Goal: Communication & Community: Answer question/provide support

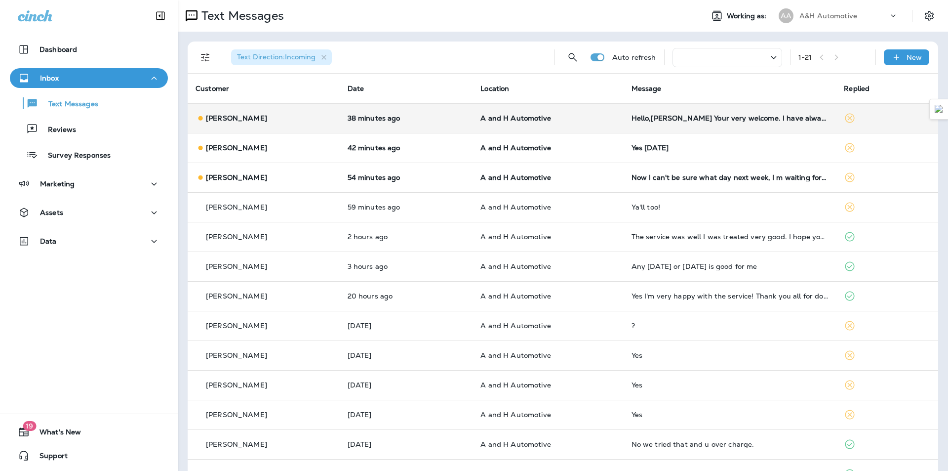
click at [650, 109] on td "Hello,[PERSON_NAME] Your very welcome. I have always believed things happen for…" at bounding box center [730, 118] width 213 height 30
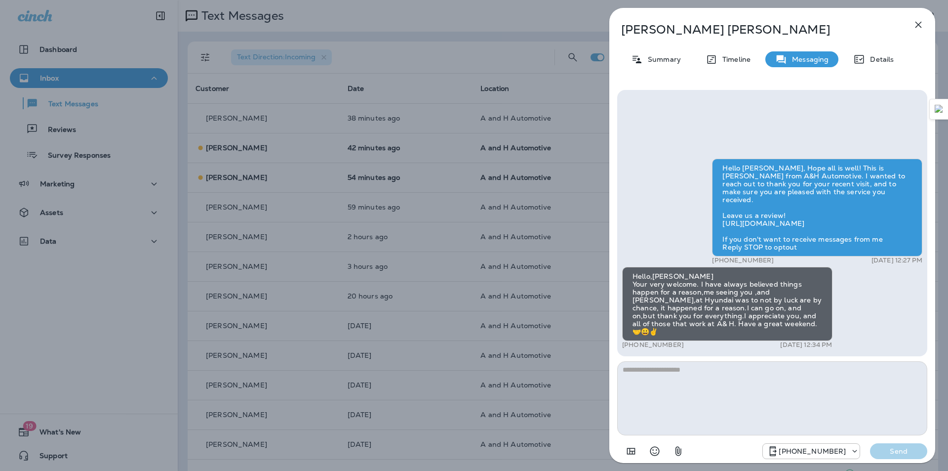
click at [660, 382] on textarea at bounding box center [772, 398] width 310 height 74
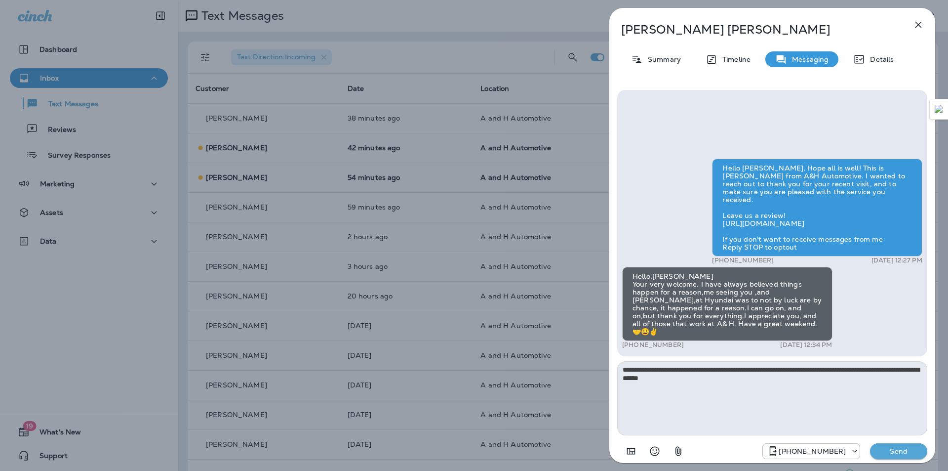
type textarea "**********"
click at [883, 448] on p "Send" at bounding box center [898, 451] width 41 height 9
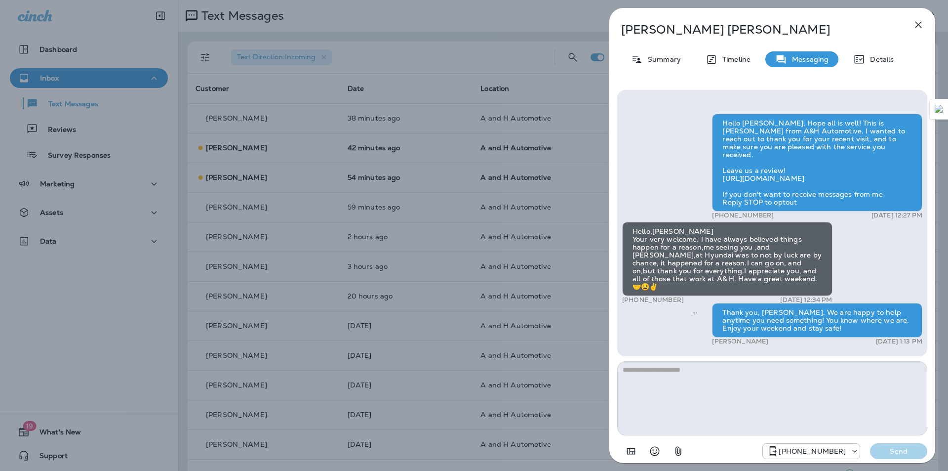
click at [921, 25] on icon "button" at bounding box center [919, 25] width 12 height 12
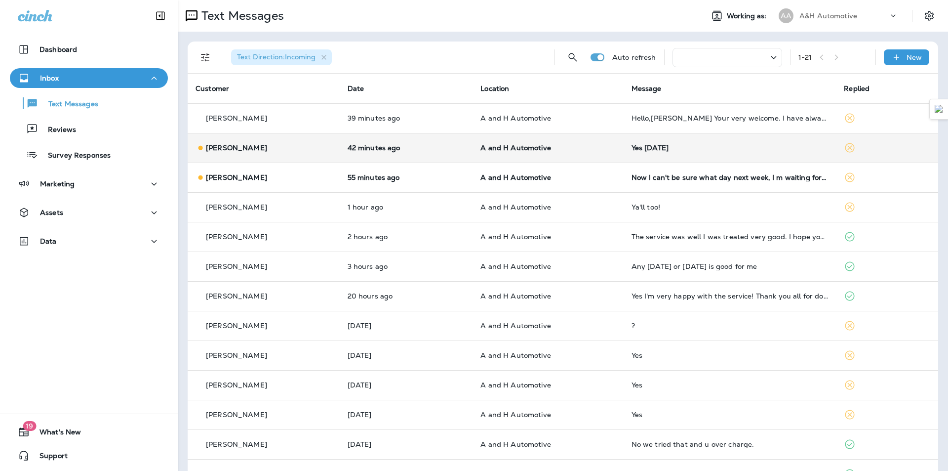
click at [677, 144] on div "Yes [DATE]" at bounding box center [730, 148] width 197 height 8
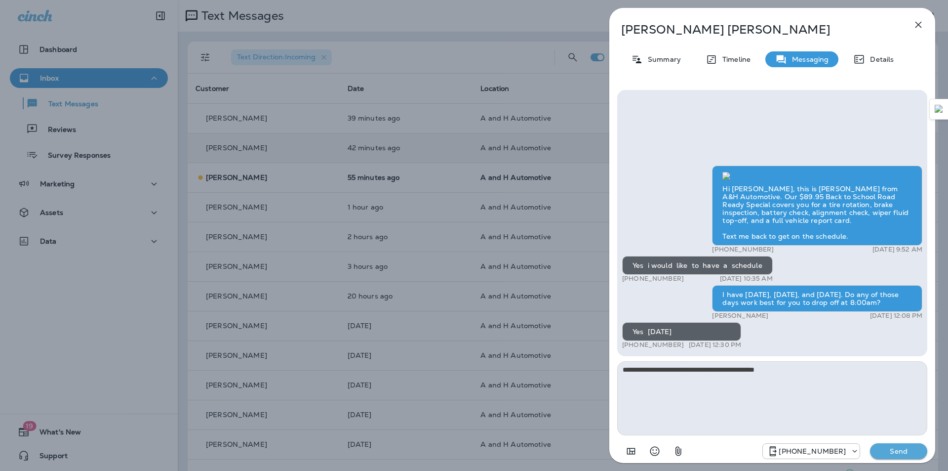
type textarea "**********"
click at [882, 65] on div "Details" at bounding box center [874, 59] width 60 height 16
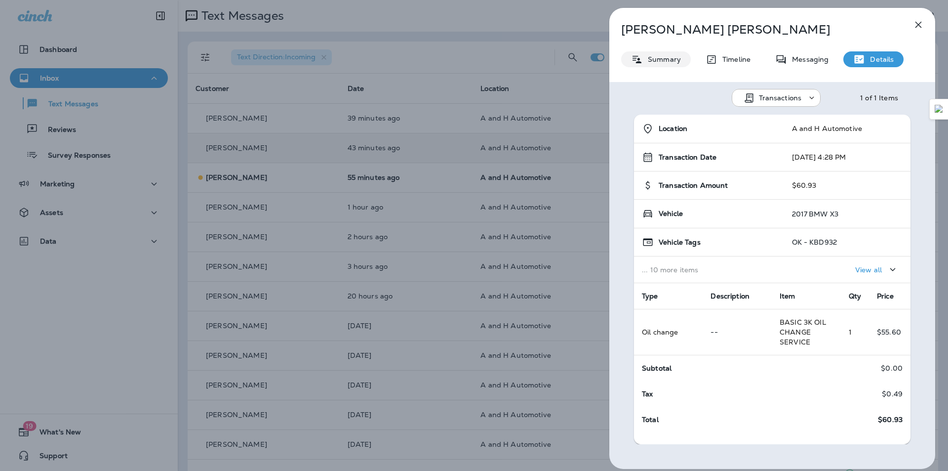
click at [686, 65] on div "Summary" at bounding box center [656, 59] width 70 height 16
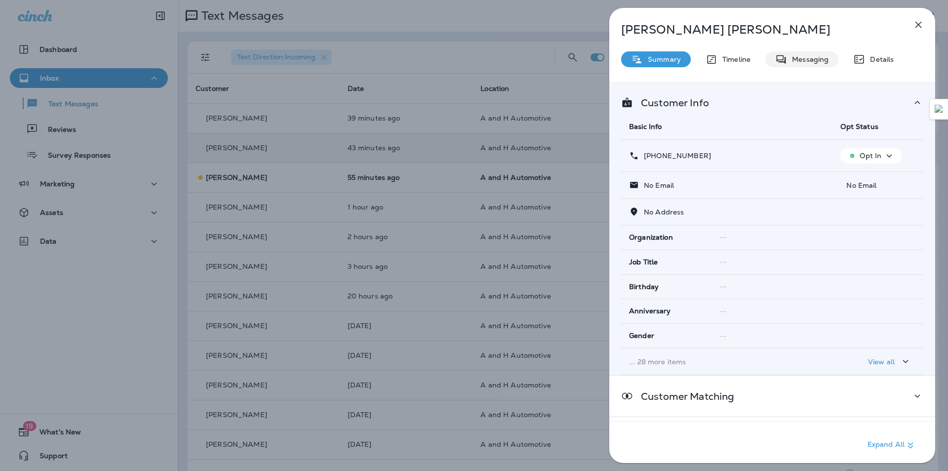
click at [794, 55] on p "Messaging" at bounding box center [807, 59] width 41 height 8
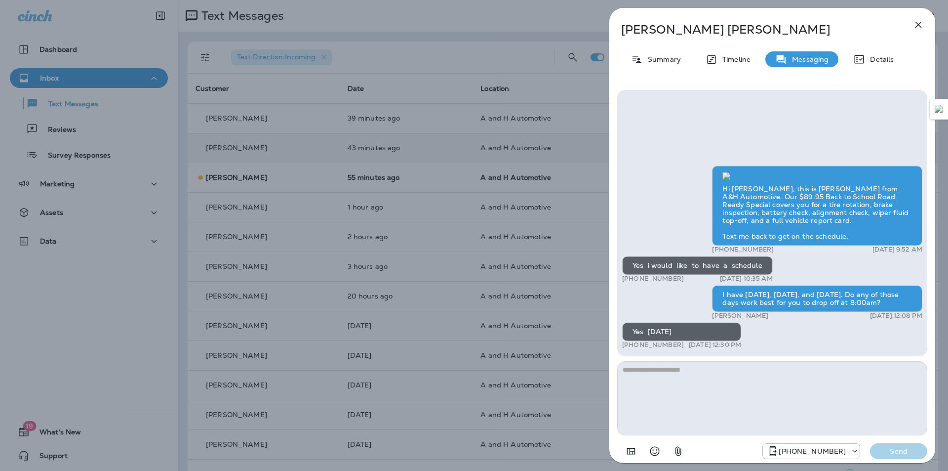
click at [727, 375] on textarea at bounding box center [772, 398] width 310 height 74
type textarea "*"
type textarea "**********"
click at [661, 34] on p "Debra Barnette" at bounding box center [756, 30] width 270 height 14
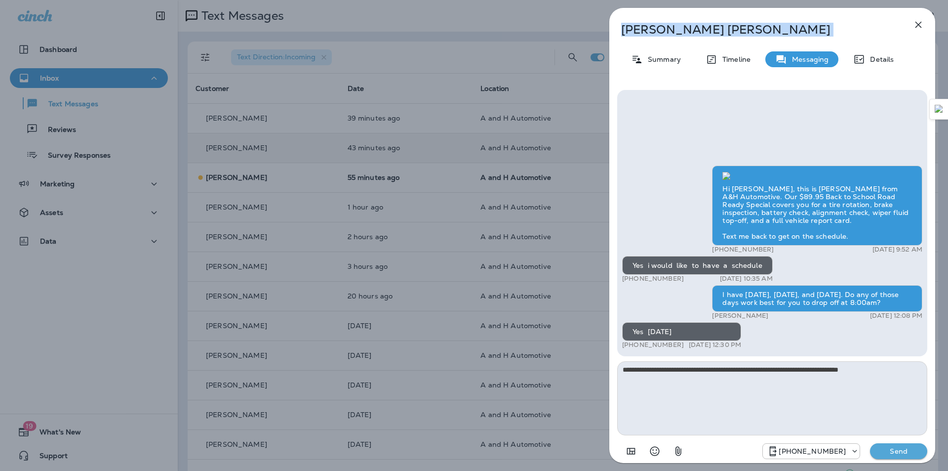
click at [661, 34] on p "Debra Barnette" at bounding box center [756, 30] width 270 height 14
copy div "Debra Barnette"
click at [907, 454] on p "Send" at bounding box center [898, 451] width 41 height 9
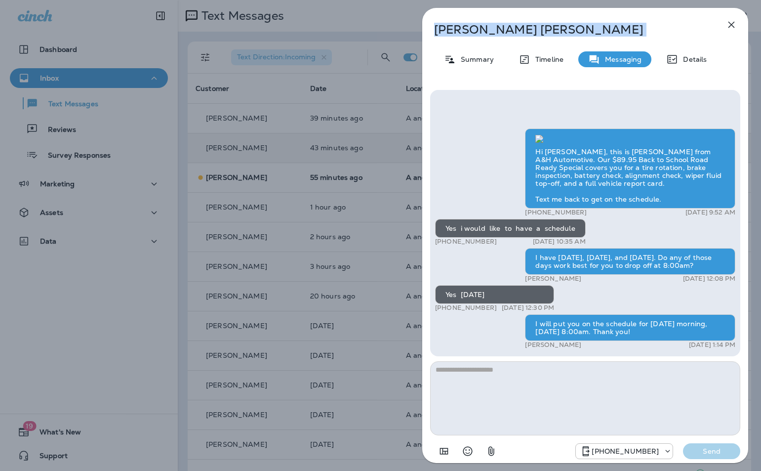
click at [737, 27] on icon "button" at bounding box center [732, 25] width 12 height 12
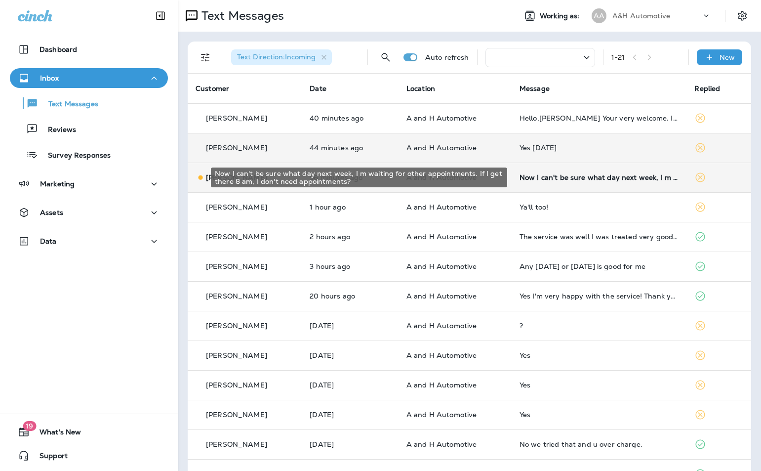
click at [538, 176] on div "Now I can't be sure what day next week, I m waiting for other appointments. If …" at bounding box center [600, 177] width 160 height 8
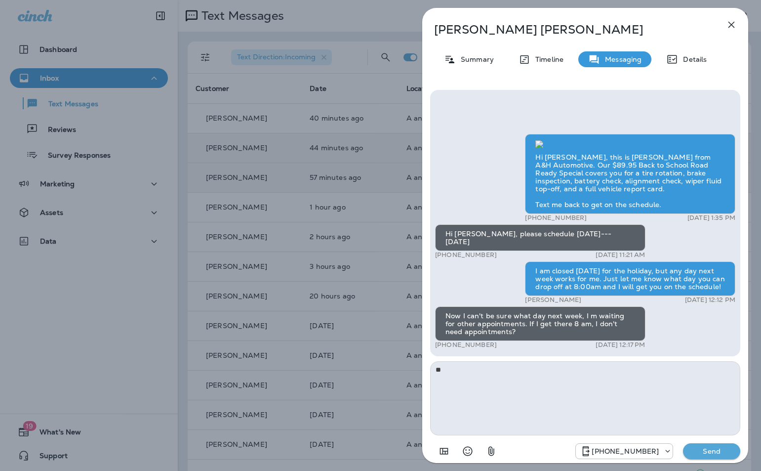
type textarea "*"
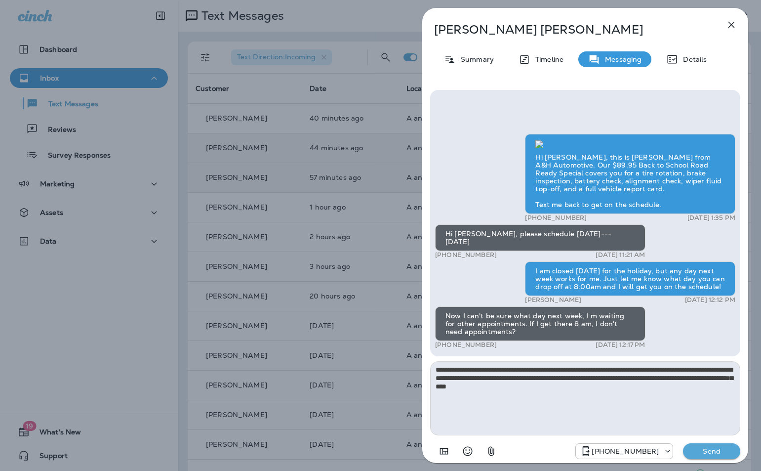
type textarea "**********"
click at [723, 456] on button "Send" at bounding box center [711, 451] width 57 height 16
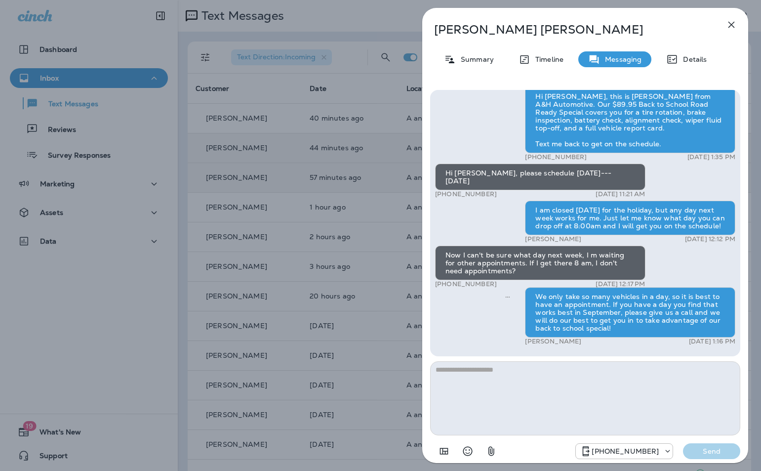
click at [728, 26] on icon "button" at bounding box center [732, 25] width 12 height 12
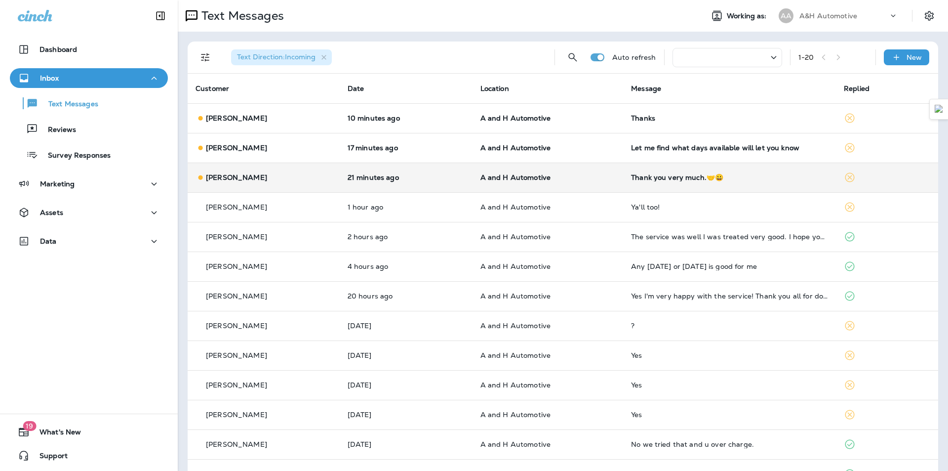
click at [639, 189] on td "Thank you very much.🤝😀" at bounding box center [729, 178] width 213 height 30
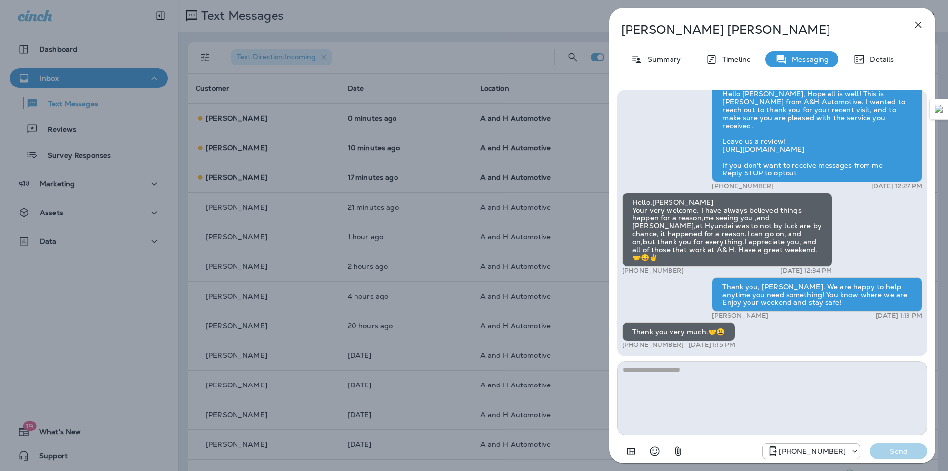
click at [914, 21] on icon "button" at bounding box center [919, 25] width 12 height 12
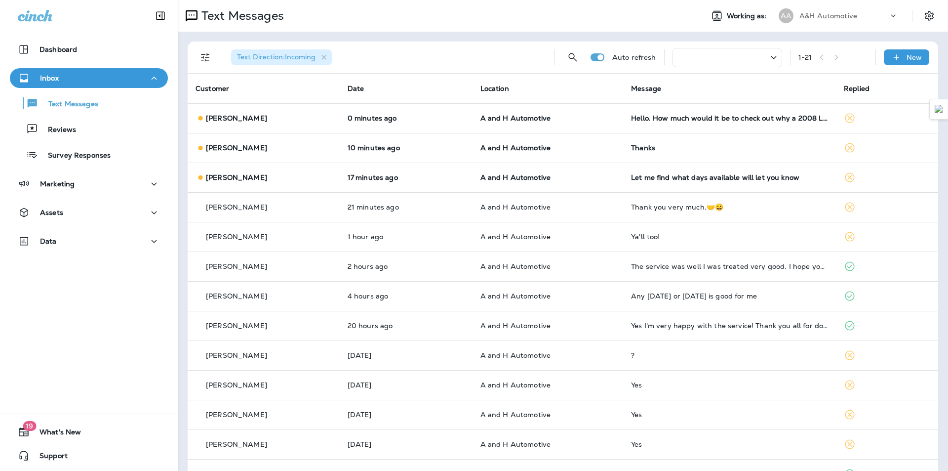
click at [659, 153] on td "Thanks" at bounding box center [729, 148] width 213 height 30
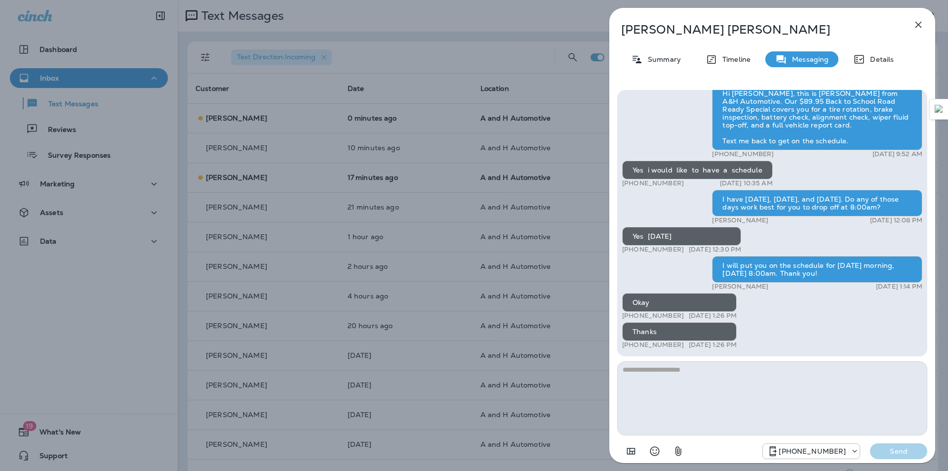
click at [921, 23] on icon "button" at bounding box center [919, 25] width 6 height 6
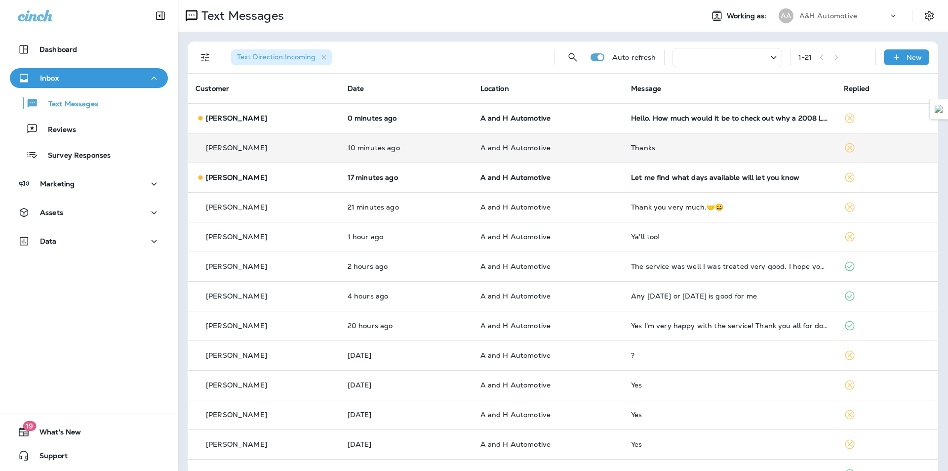
click at [623, 152] on td "Thanks" at bounding box center [729, 148] width 213 height 30
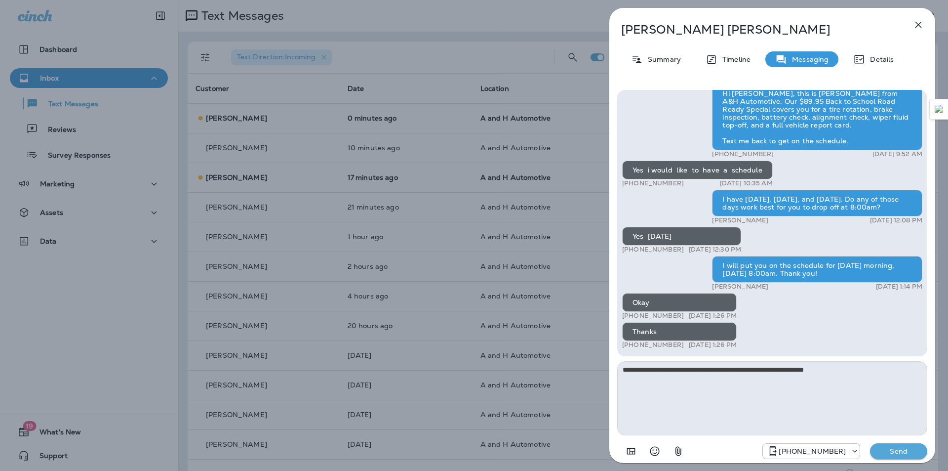
type textarea "**********"
click at [901, 450] on p "Send" at bounding box center [898, 451] width 41 height 9
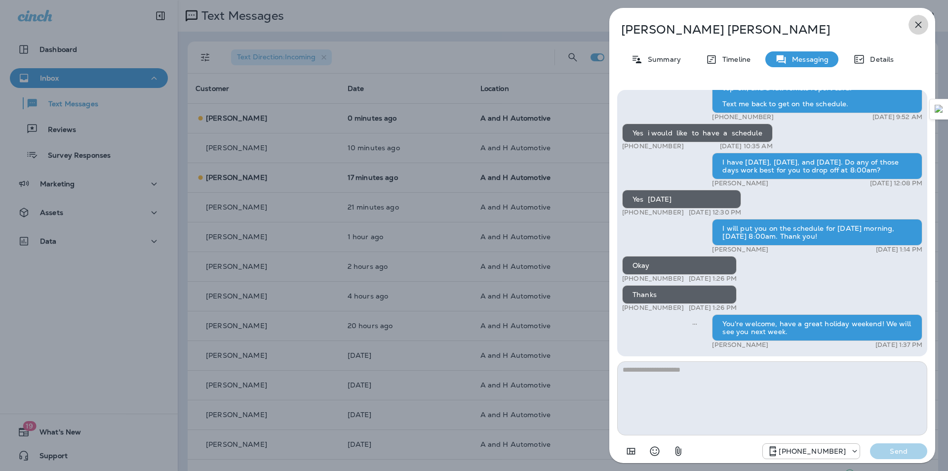
click at [924, 23] on icon "button" at bounding box center [919, 25] width 12 height 12
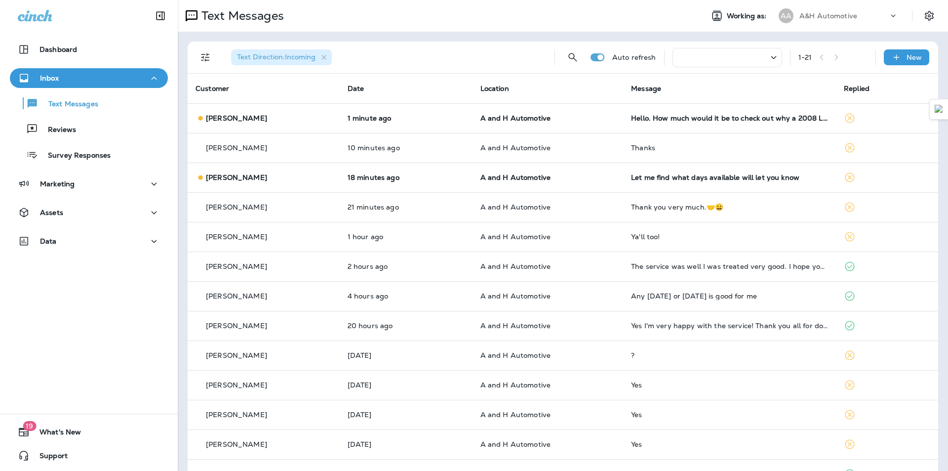
click at [670, 122] on td "Hello. How much would it be to check out why a 2008 Lexus es 350 is running hot…" at bounding box center [729, 118] width 213 height 30
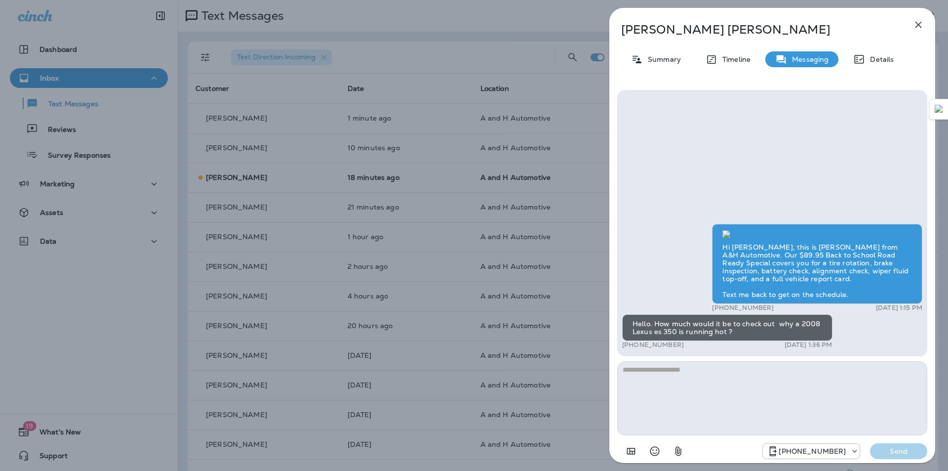
click at [669, 383] on textarea at bounding box center [772, 398] width 310 height 74
drag, startPoint x: 635, startPoint y: 369, endPoint x: 589, endPoint y: 365, distance: 45.6
click at [589, 365] on div "**********" at bounding box center [474, 235] width 948 height 471
type textarea "**********"
click at [885, 453] on p "Send" at bounding box center [898, 451] width 41 height 9
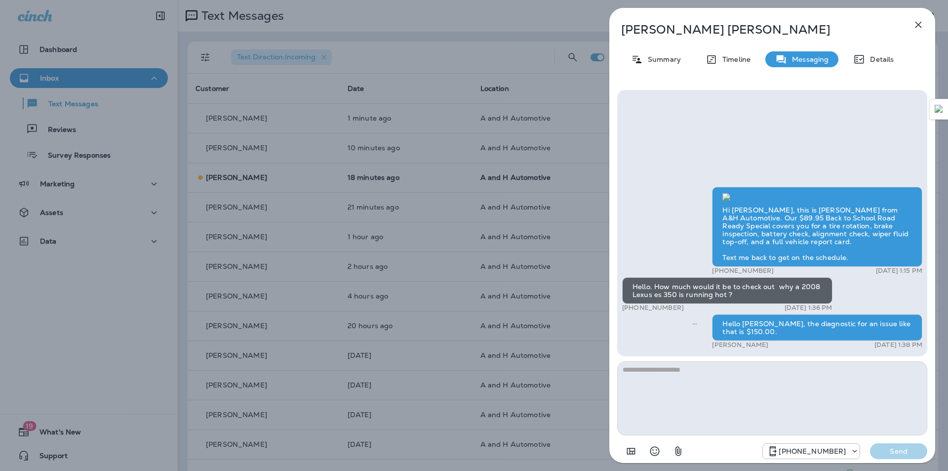
click at [922, 22] on icon "button" at bounding box center [919, 25] width 6 height 6
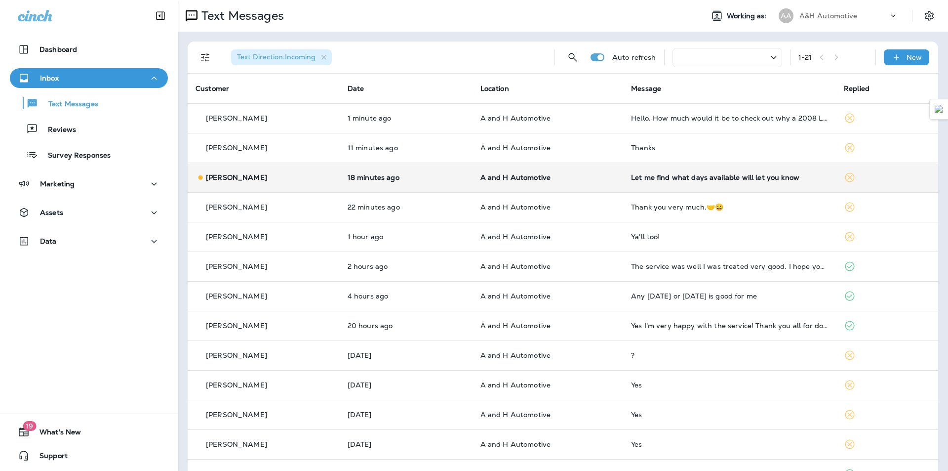
click at [645, 170] on td "Let me find what days available will let you know" at bounding box center [729, 178] width 213 height 30
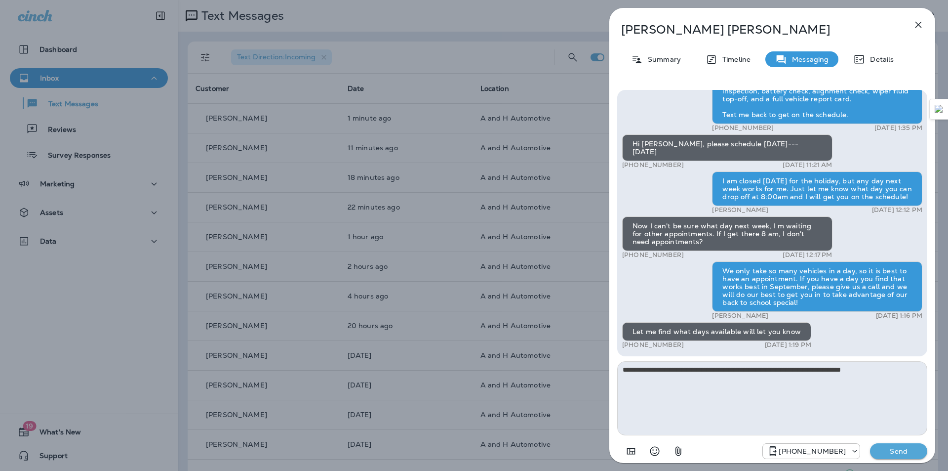
type textarea "**********"
click at [914, 450] on p "Send" at bounding box center [898, 451] width 41 height 9
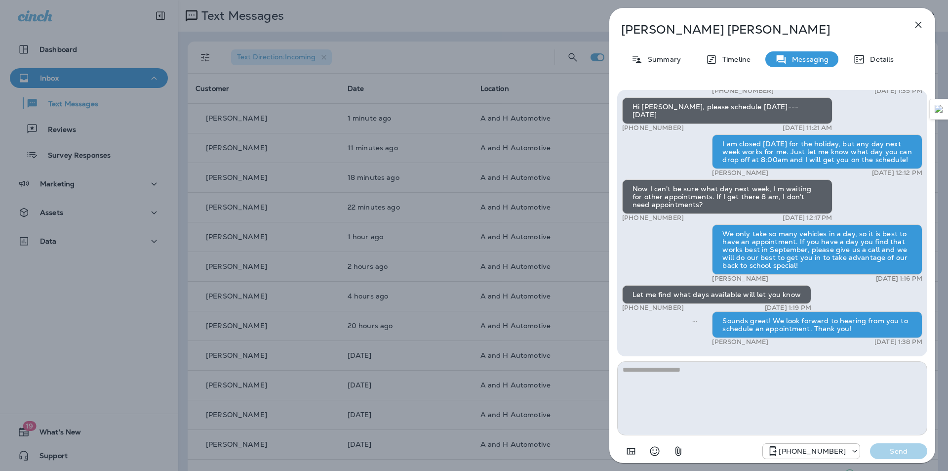
click at [915, 23] on icon "button" at bounding box center [919, 25] width 12 height 12
